Goal: Transaction & Acquisition: Download file/media

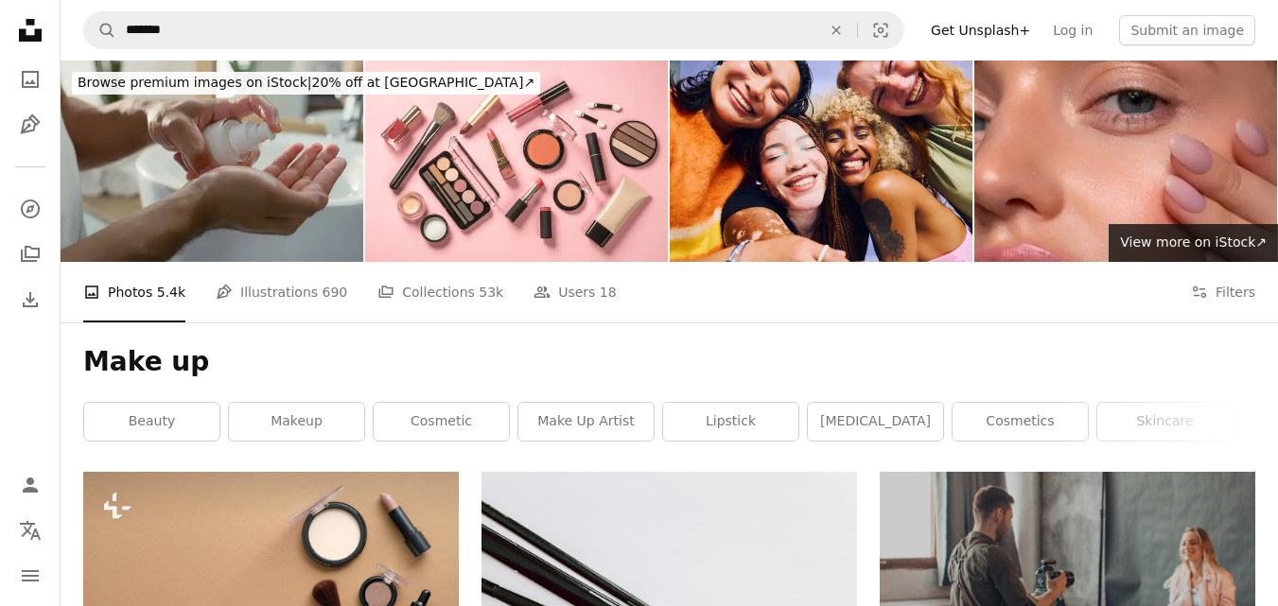
scroll to position [1716, 0]
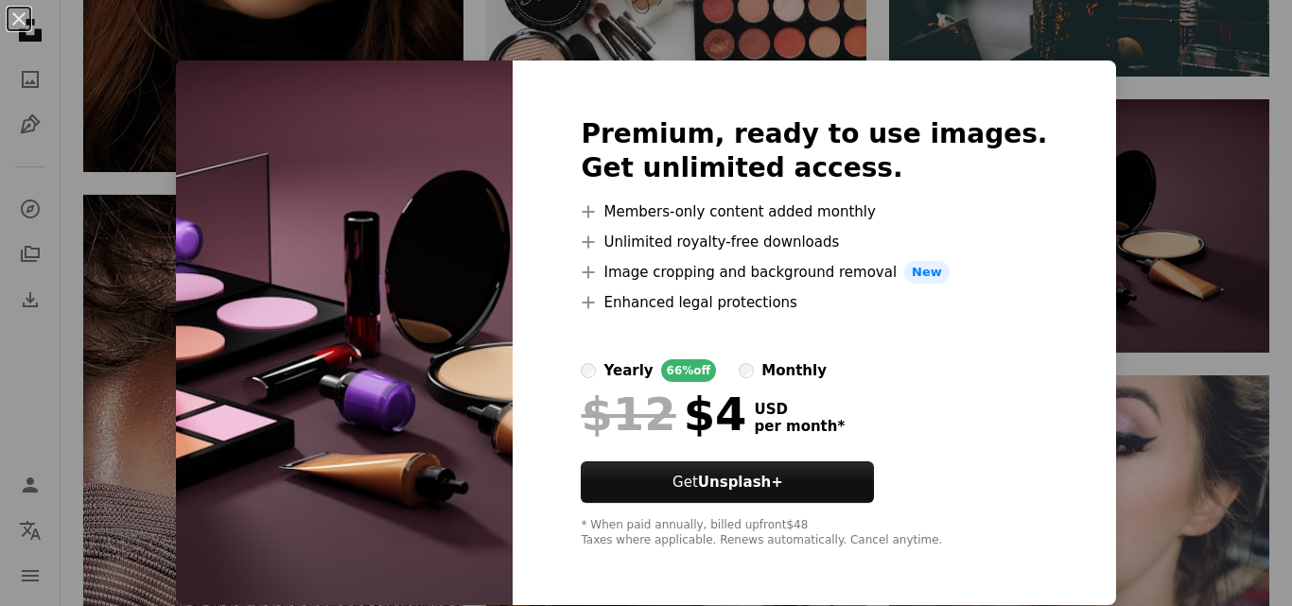
click at [1154, 357] on div "An X shape Premium, ready to use images. Get unlimited access. A plus sign Memb…" at bounding box center [646, 303] width 1292 height 606
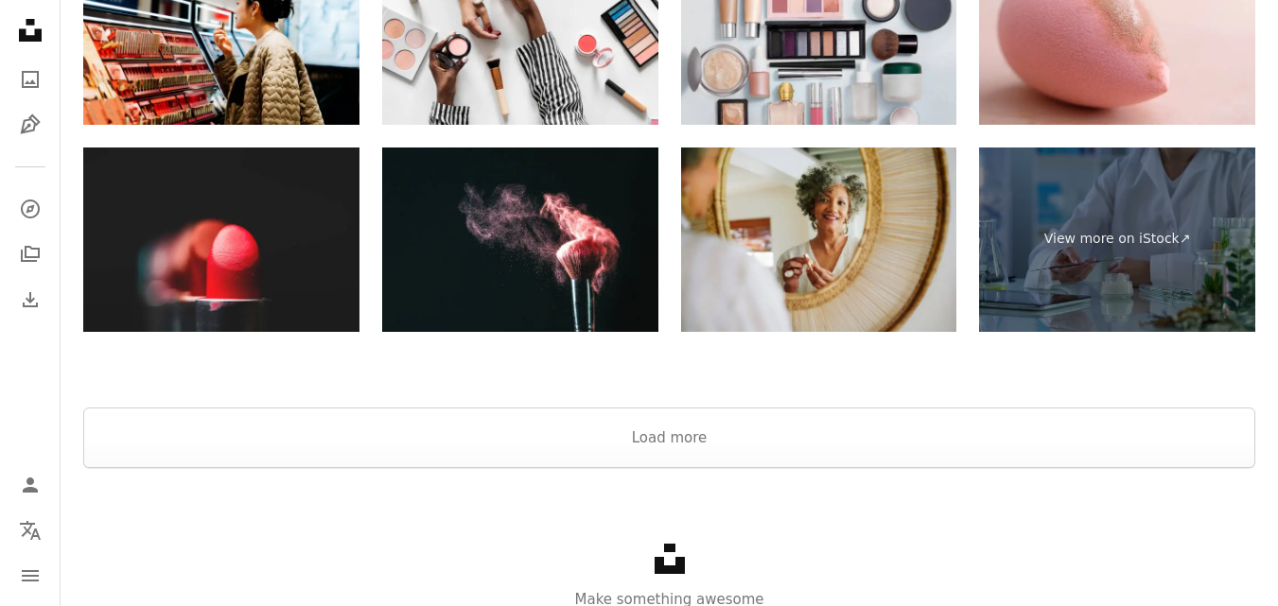
scroll to position [3763, 0]
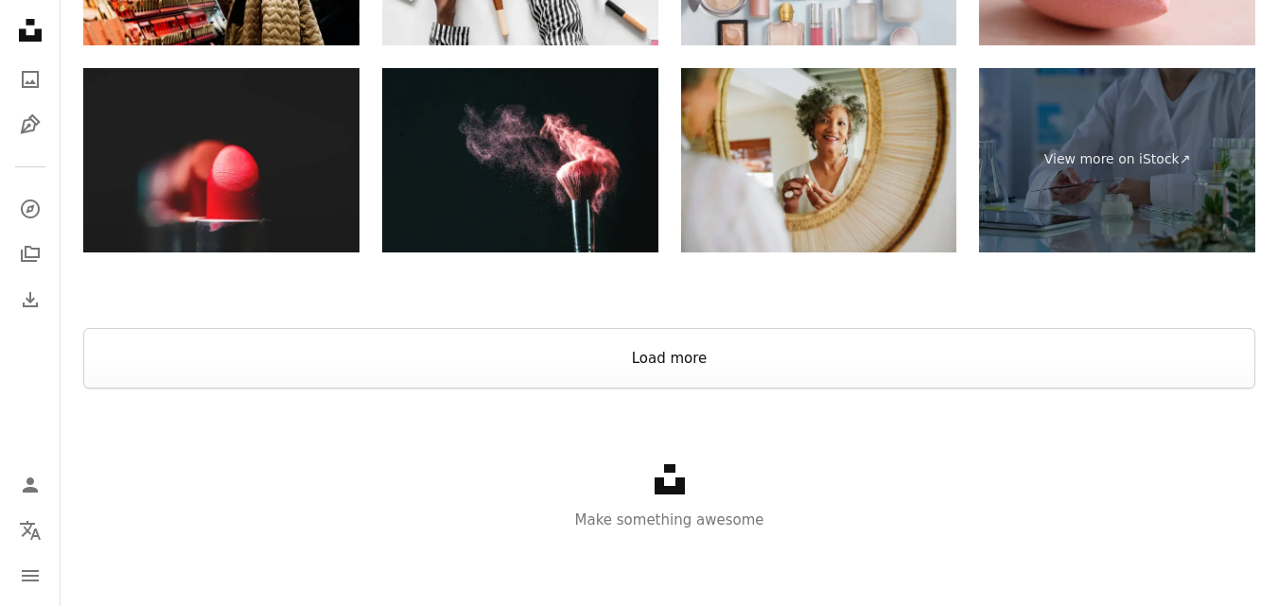
click at [827, 362] on button "Load more" at bounding box center [669, 358] width 1172 height 61
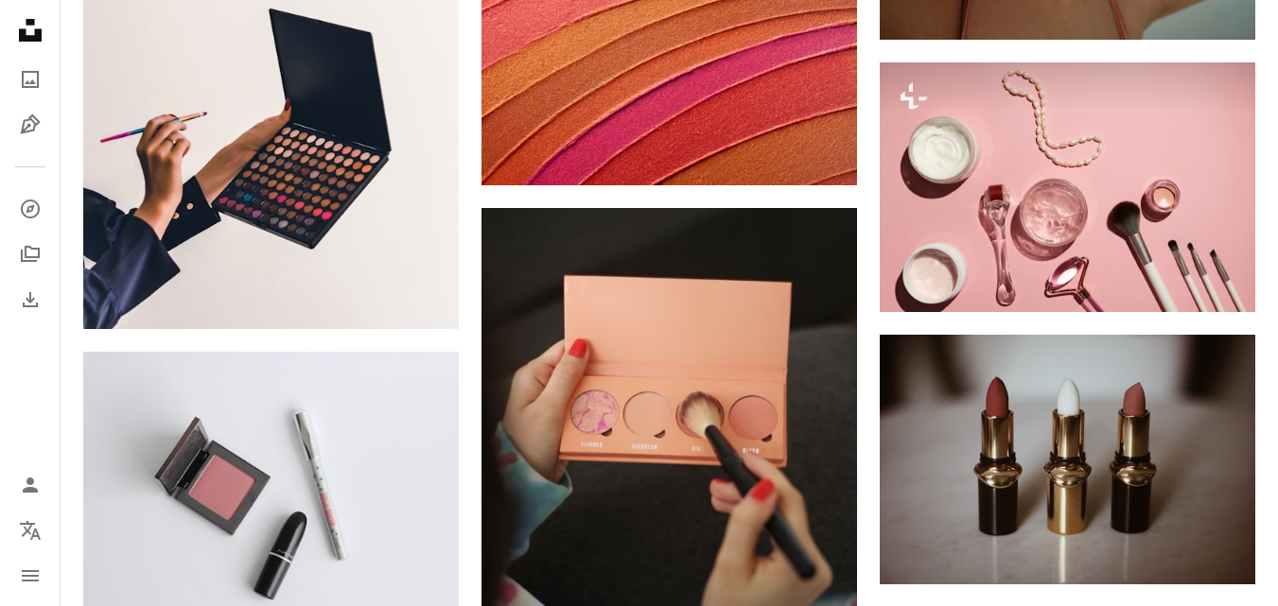
scroll to position [3536, 0]
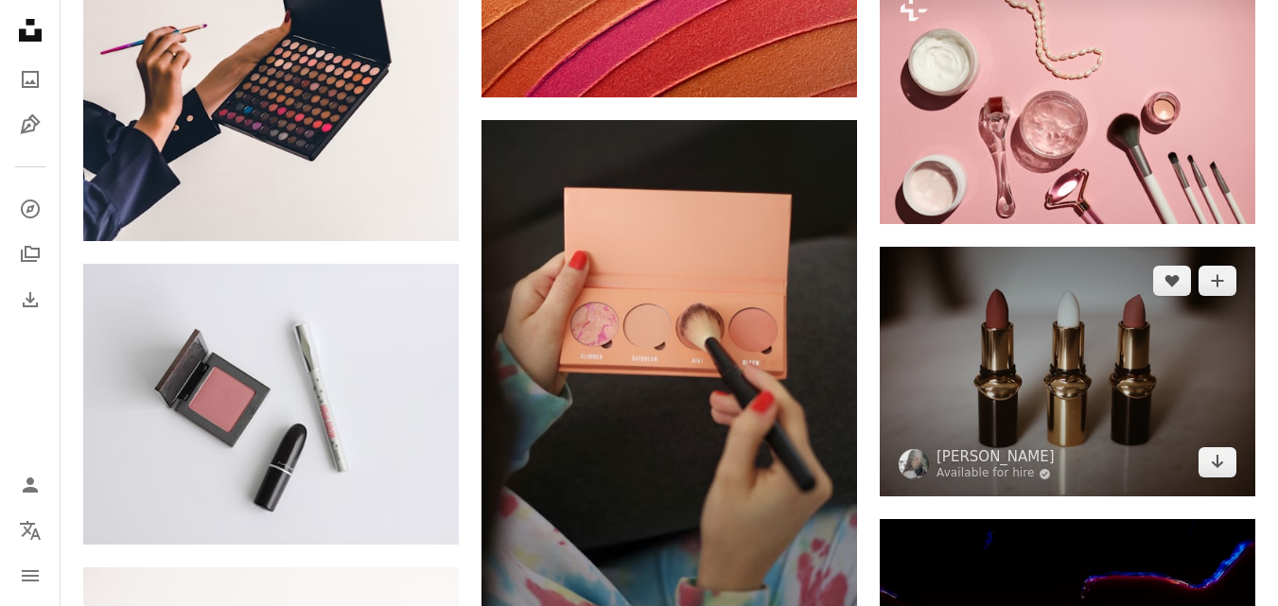
click at [1209, 459] on link "Arrow pointing down" at bounding box center [1218, 462] width 38 height 30
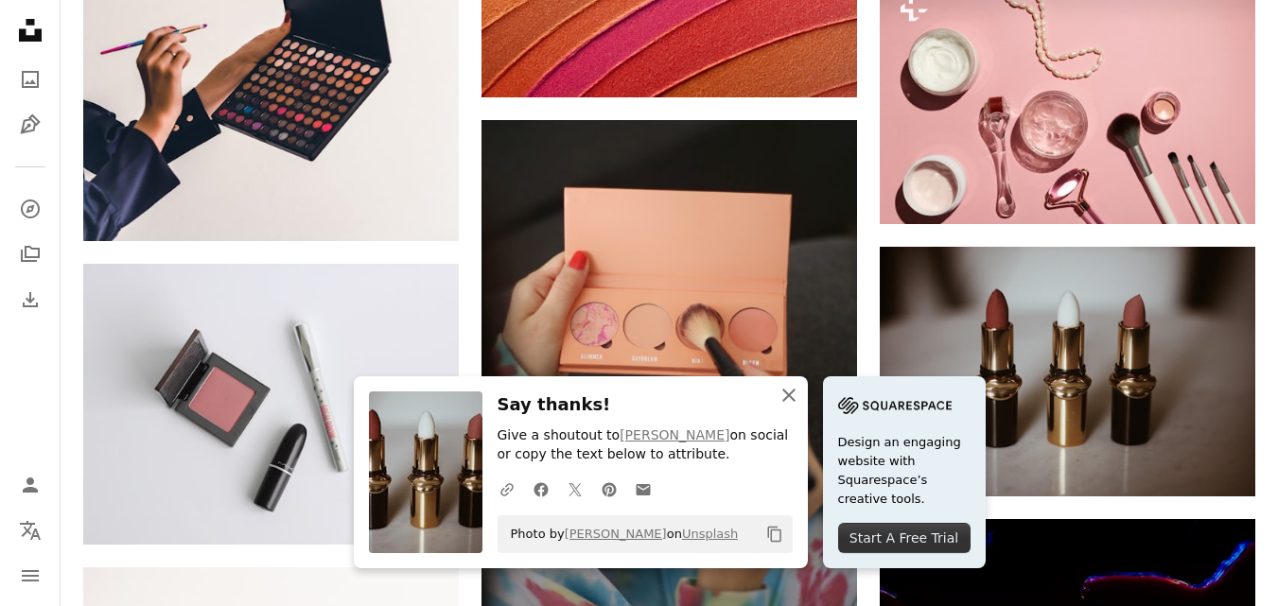
click at [787, 388] on icon "An X shape" at bounding box center [789, 395] width 23 height 23
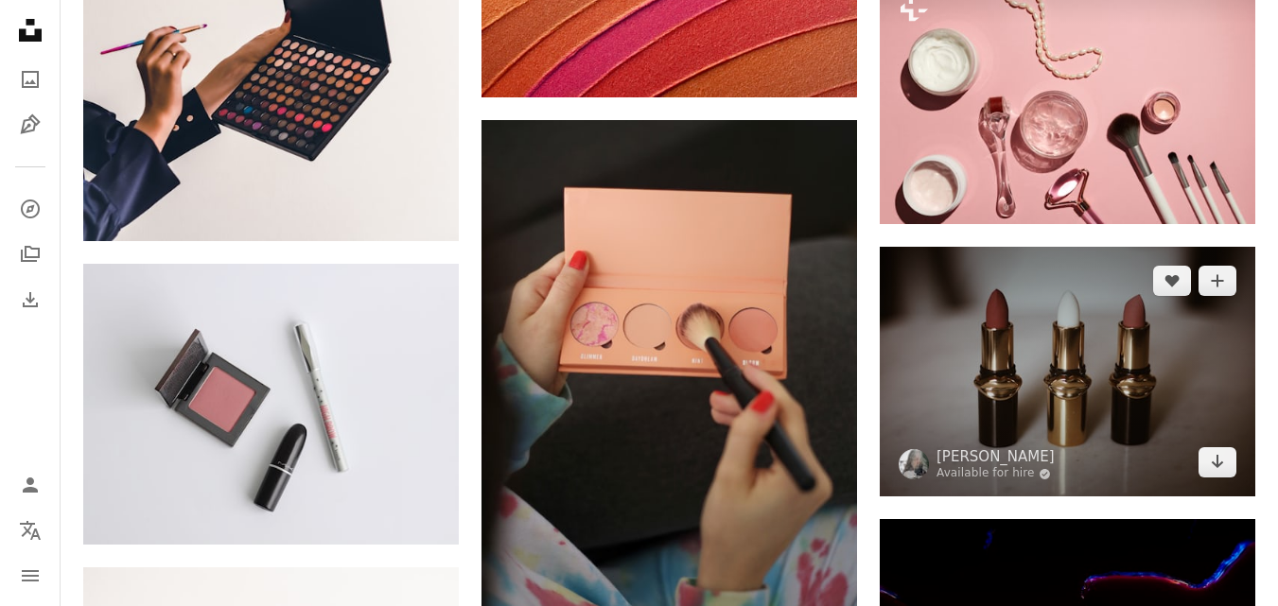
click at [1216, 457] on icon "Arrow pointing down" at bounding box center [1217, 461] width 15 height 23
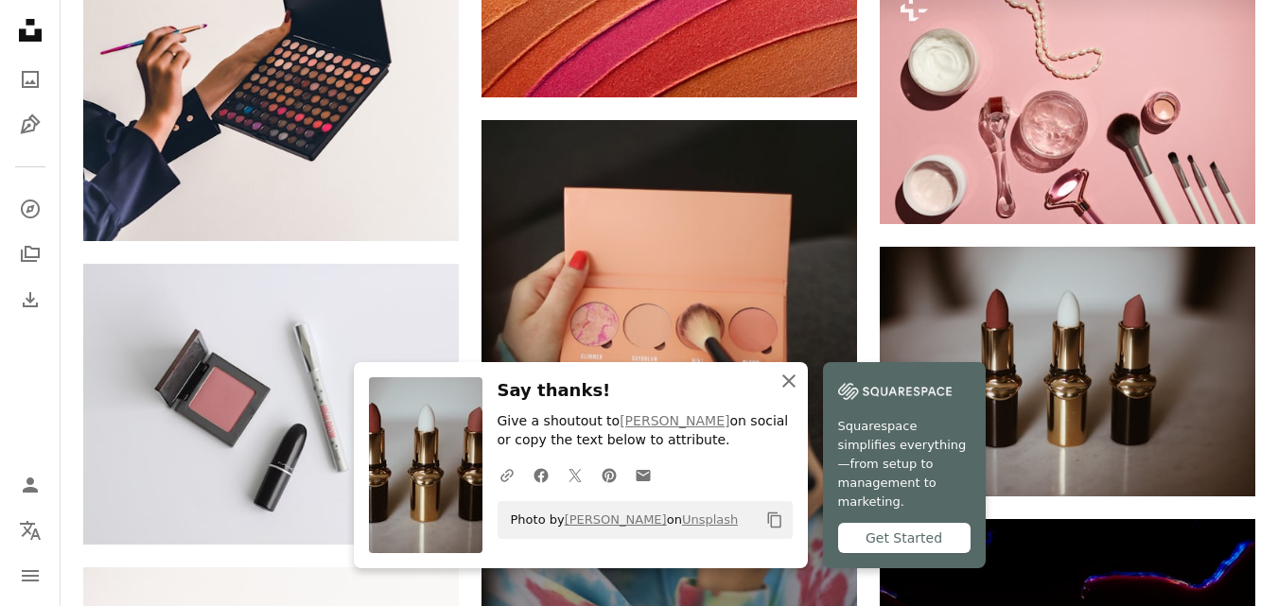
click at [784, 388] on icon "button" at bounding box center [788, 381] width 13 height 13
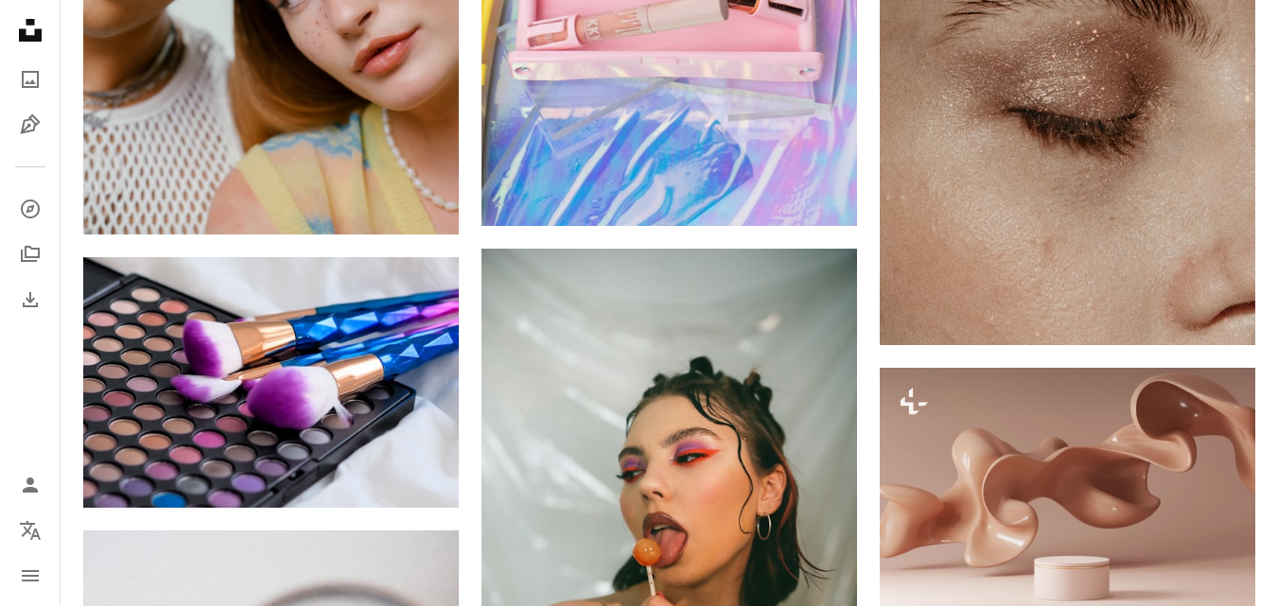
scroll to position [5446, 0]
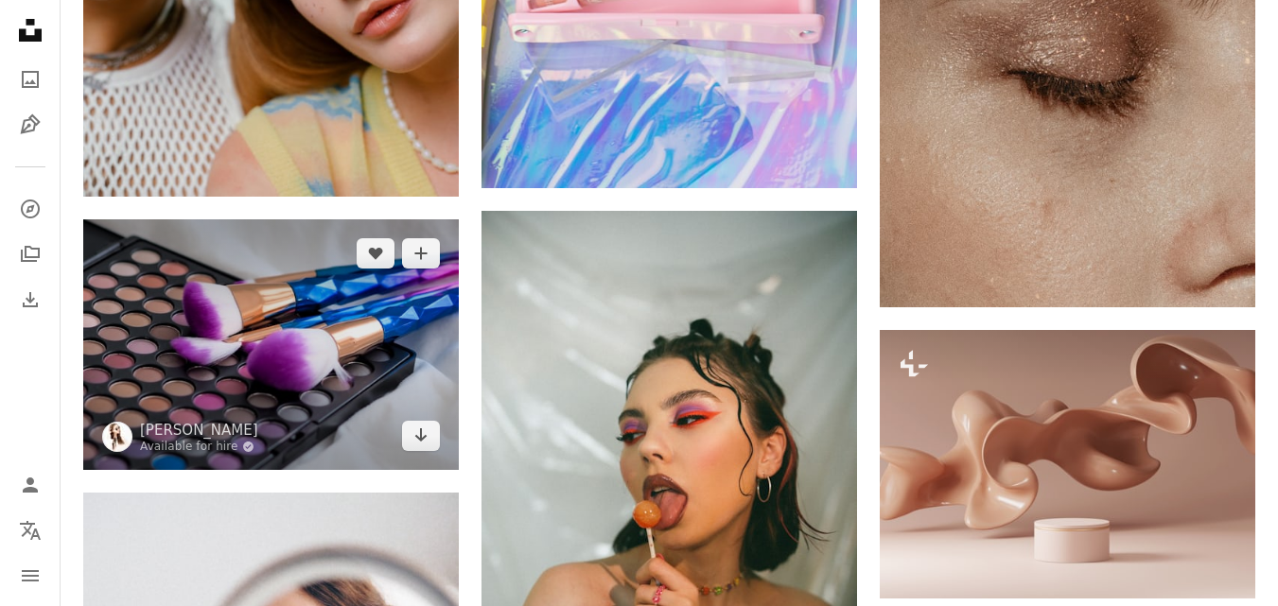
click at [399, 338] on img at bounding box center [271, 344] width 376 height 250
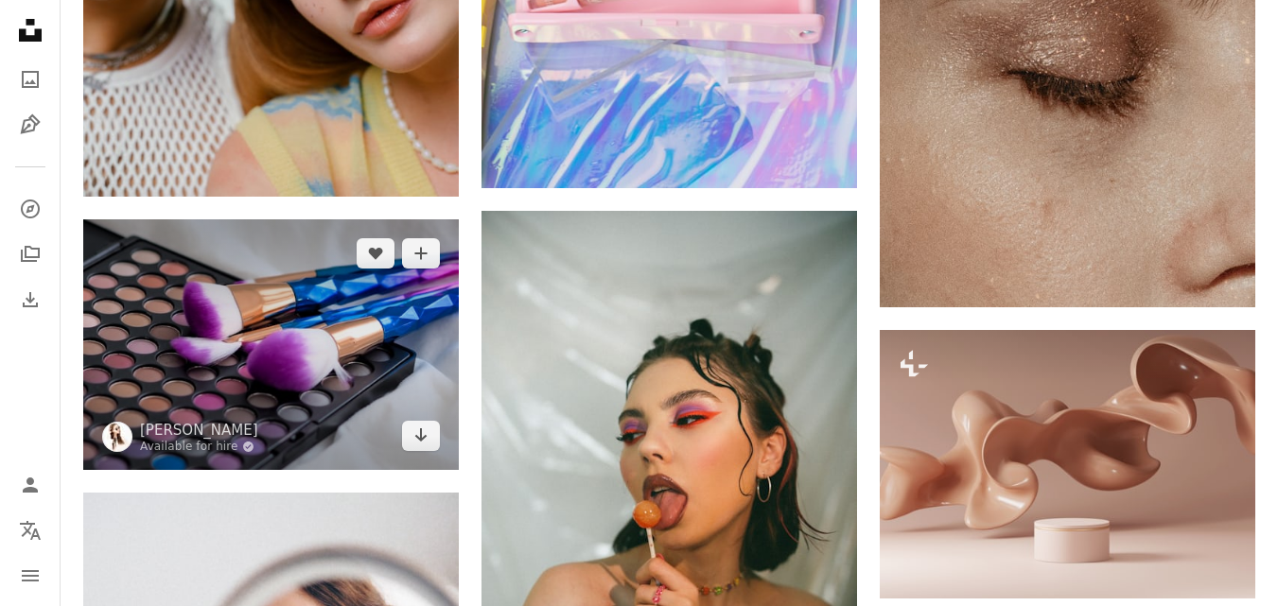
click at [428, 437] on icon "Arrow pointing down" at bounding box center [420, 435] width 15 height 23
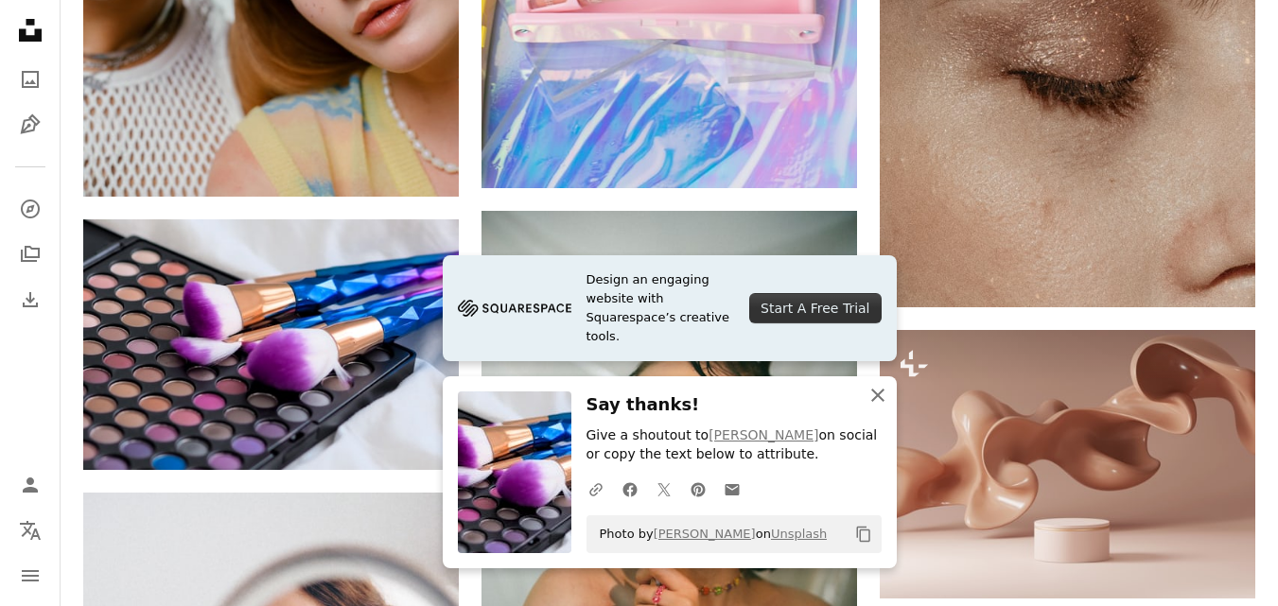
click at [878, 396] on icon "button" at bounding box center [877, 395] width 13 height 13
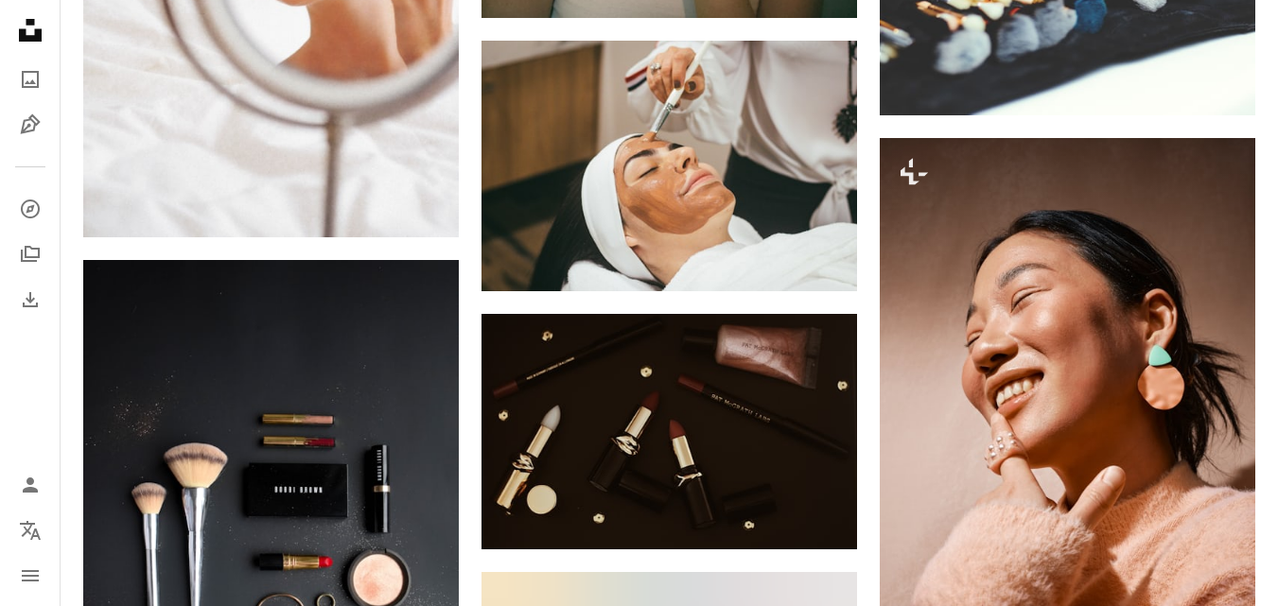
scroll to position [6291, 0]
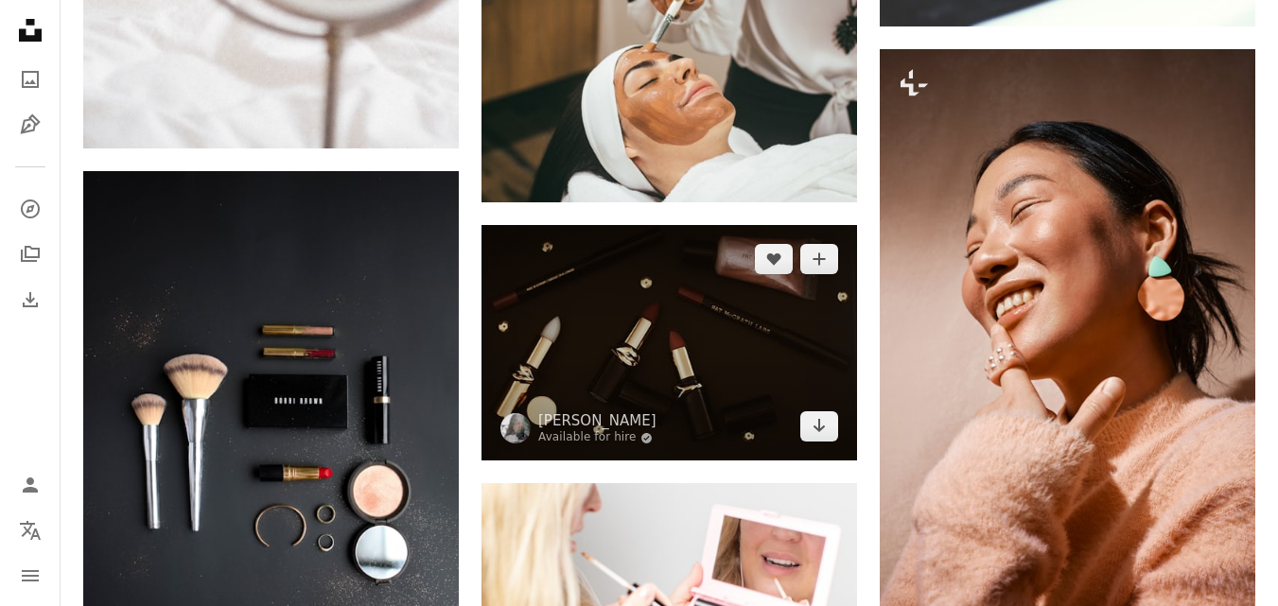
click at [816, 429] on icon "Download" at bounding box center [820, 425] width 12 height 13
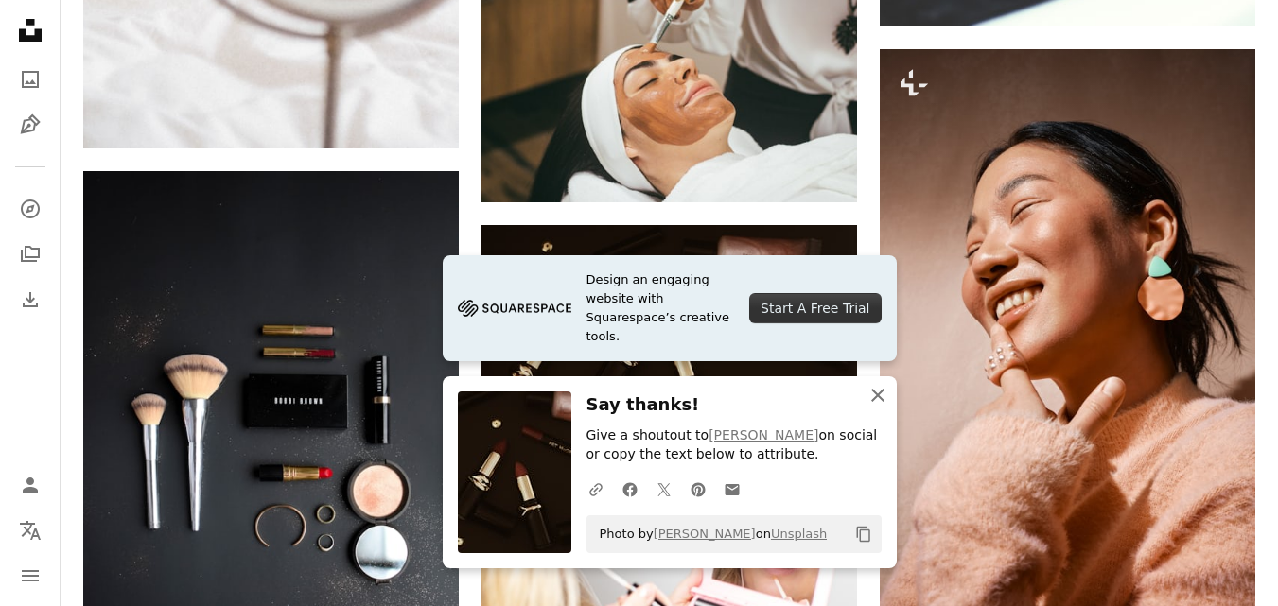
click at [868, 402] on icon "An X shape" at bounding box center [877, 395] width 23 height 23
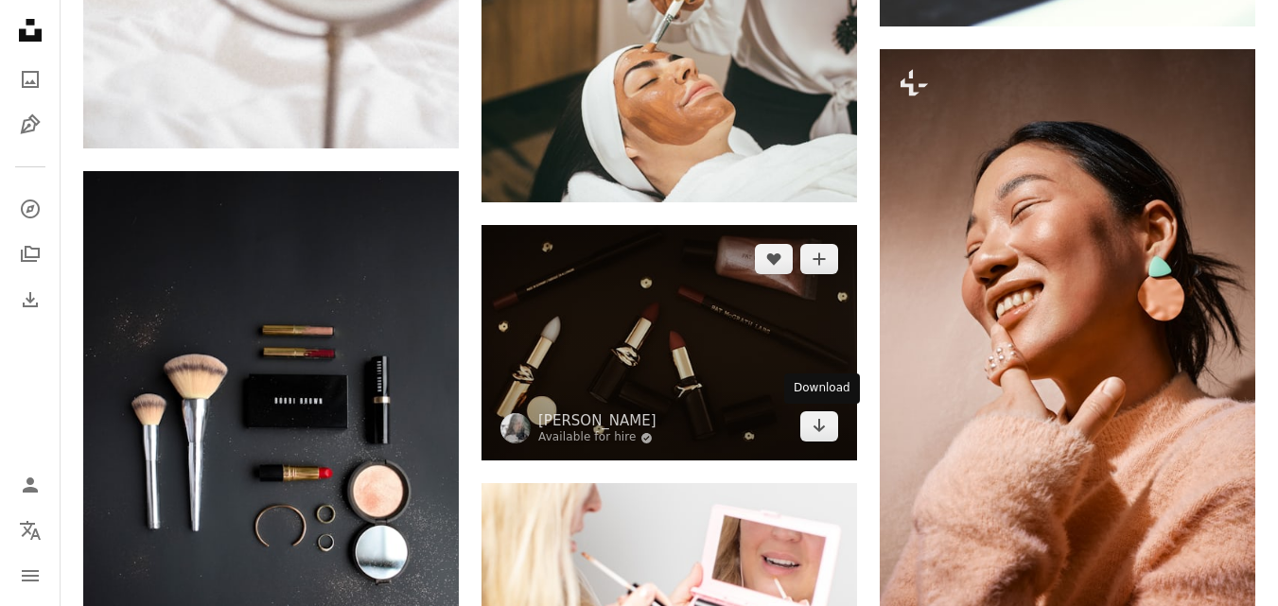
click at [813, 418] on link "Arrow pointing down" at bounding box center [819, 426] width 38 height 30
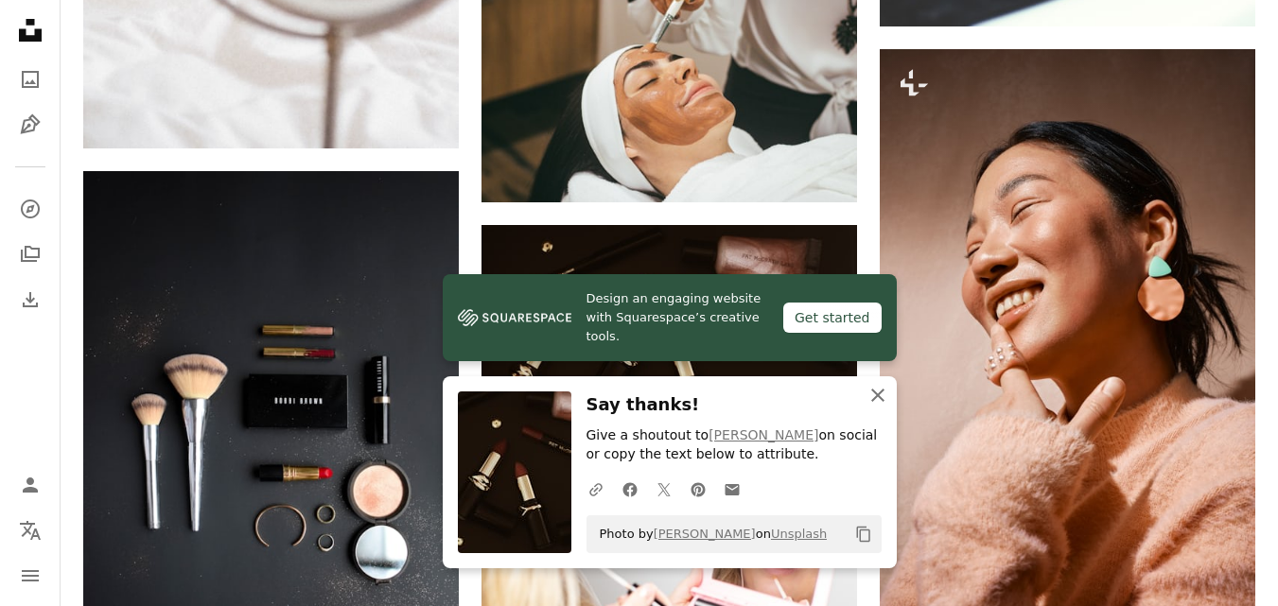
click at [875, 403] on icon "An X shape" at bounding box center [877, 395] width 23 height 23
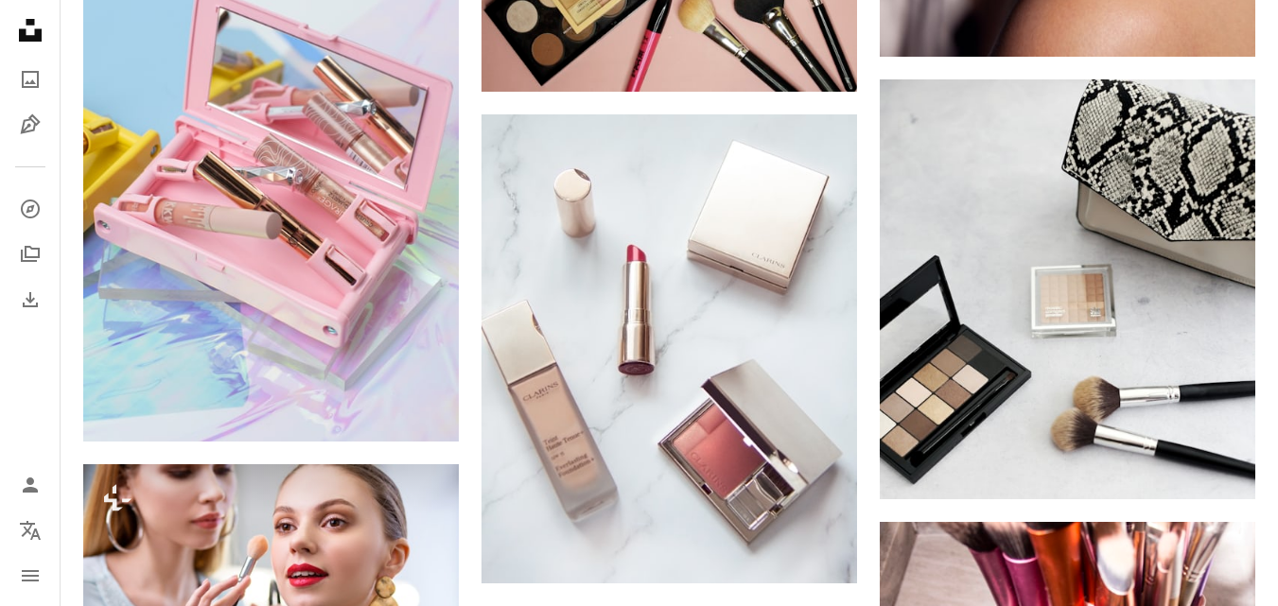
scroll to position [12218, 0]
